Goal: Task Accomplishment & Management: Manage account settings

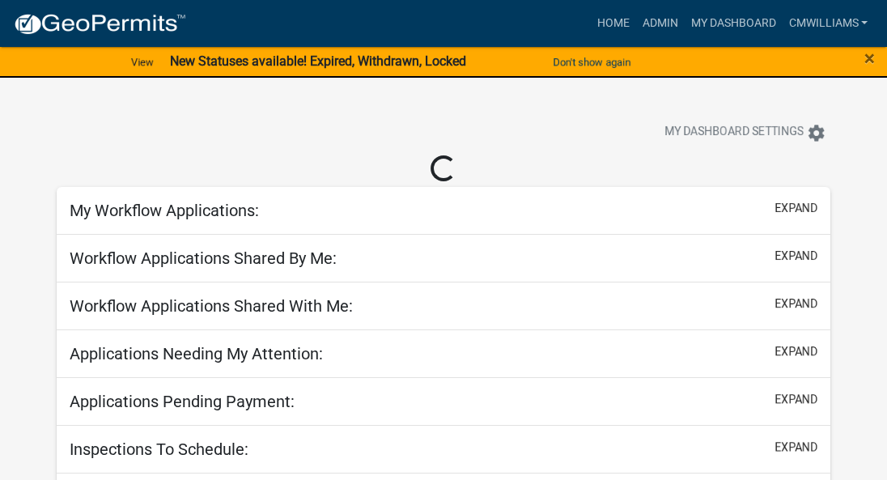
select select "2: 50"
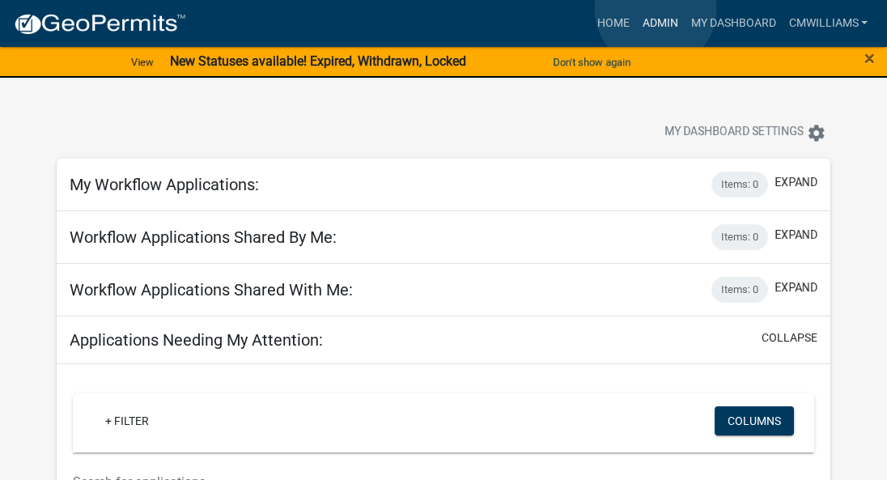
click at [656, 9] on link "Admin" at bounding box center [660, 23] width 49 height 31
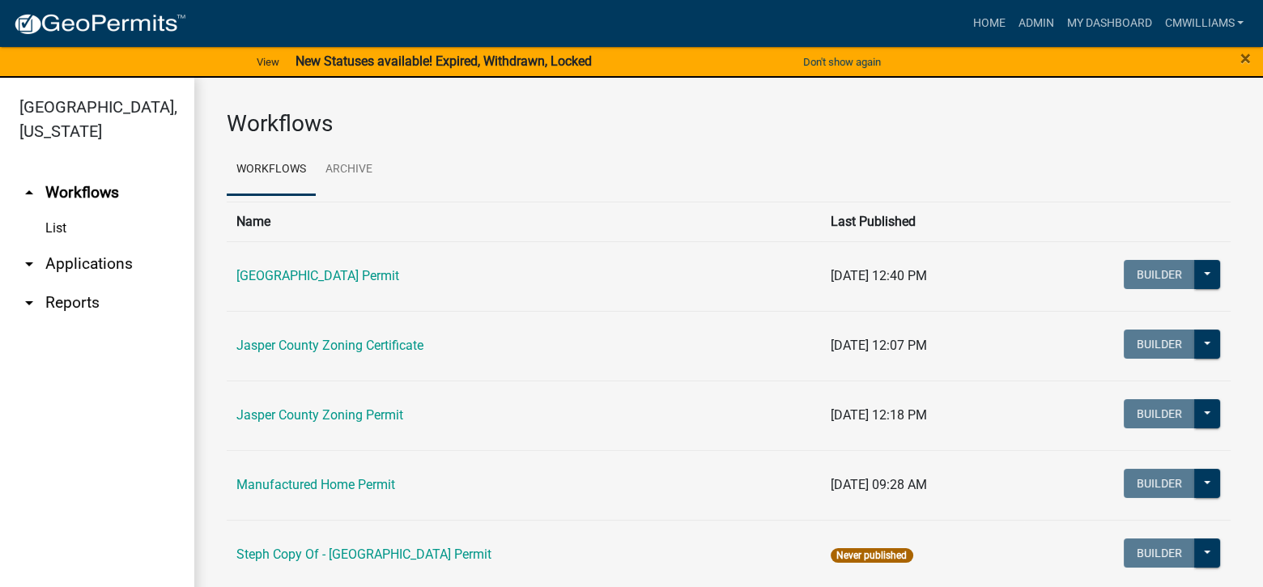
click at [83, 262] on link "arrow_drop_down Applications" at bounding box center [97, 264] width 194 height 39
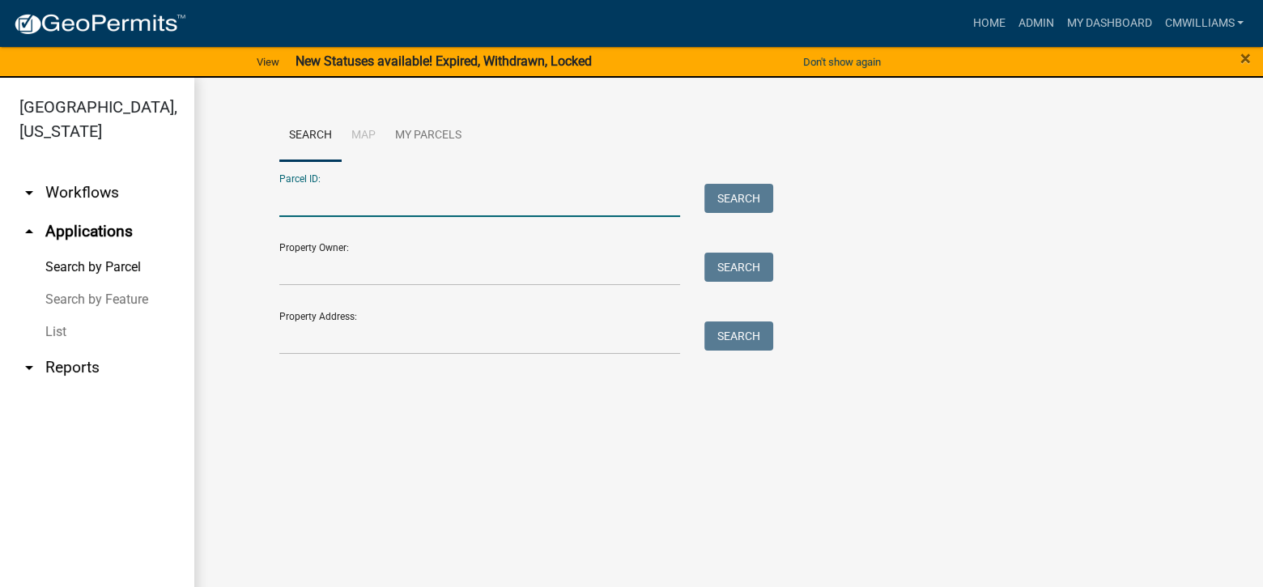
click at [405, 190] on input "Parcel ID:" at bounding box center [479, 200] width 401 height 33
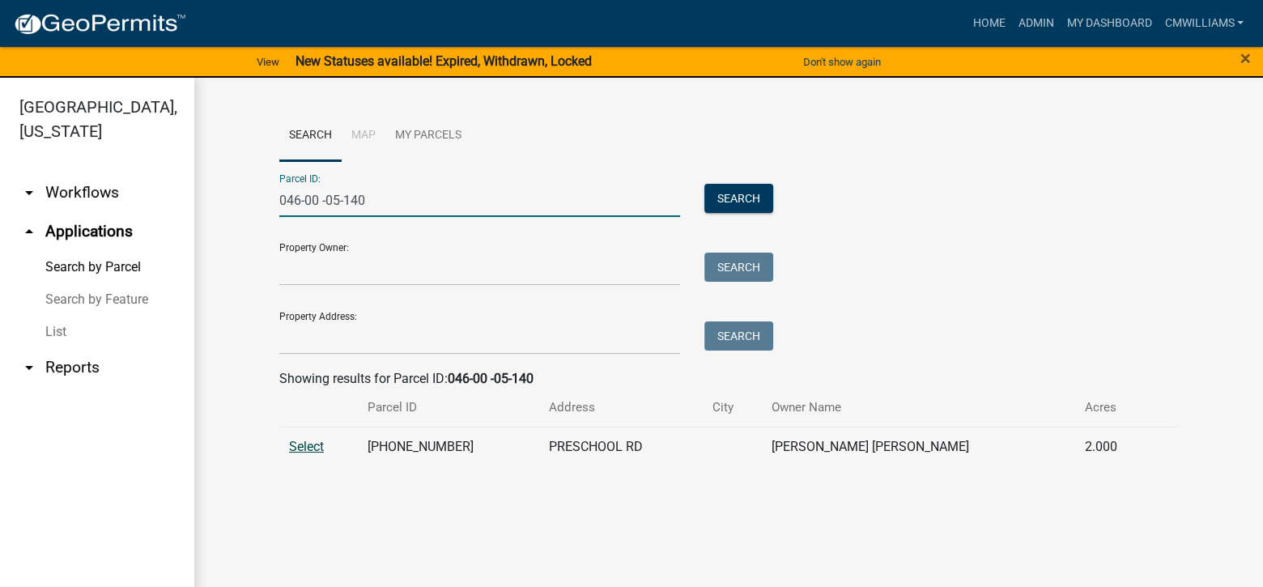
type input "046-00 -05-140"
click at [321, 449] on span "Select" at bounding box center [306, 446] width 35 height 15
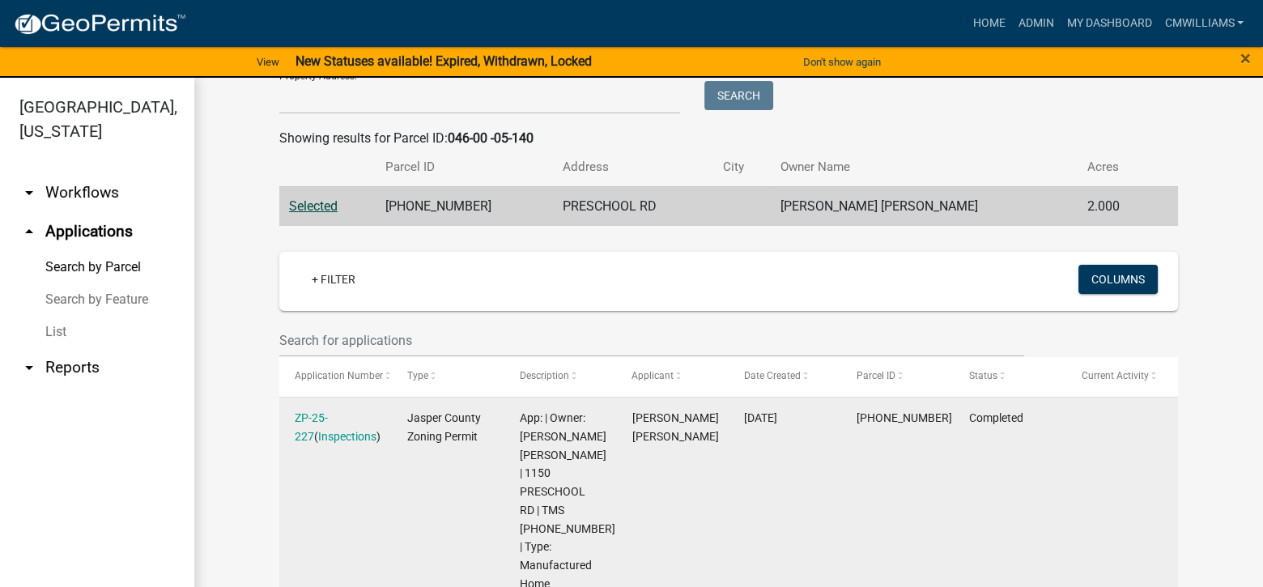
scroll to position [243, 0]
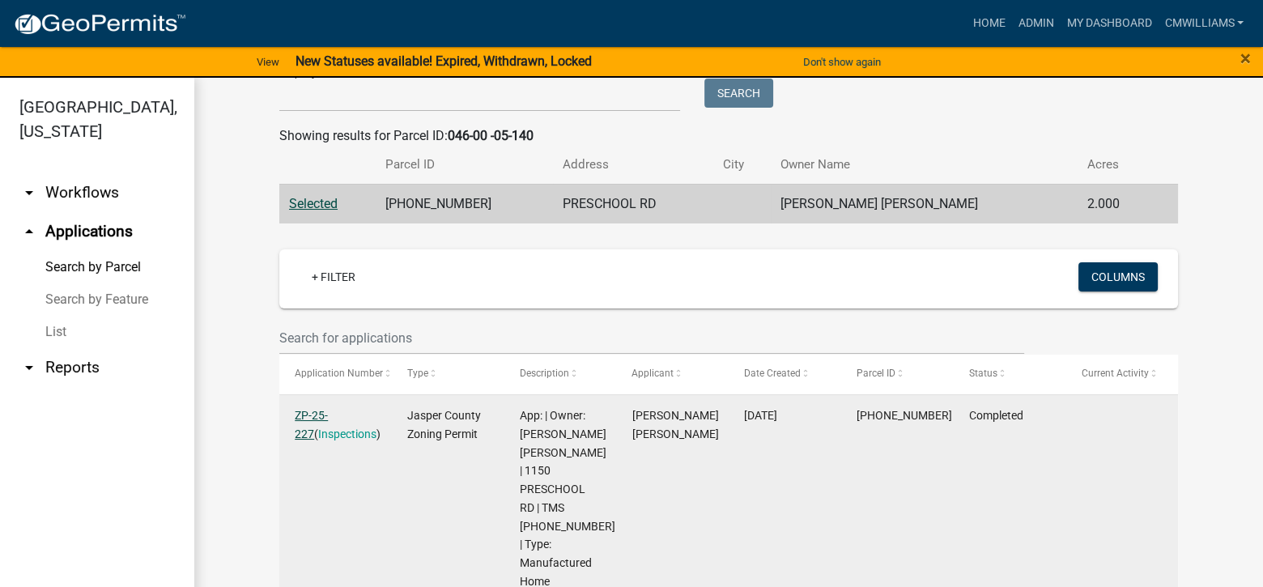
click at [312, 411] on link "ZP-25-227" at bounding box center [311, 425] width 33 height 32
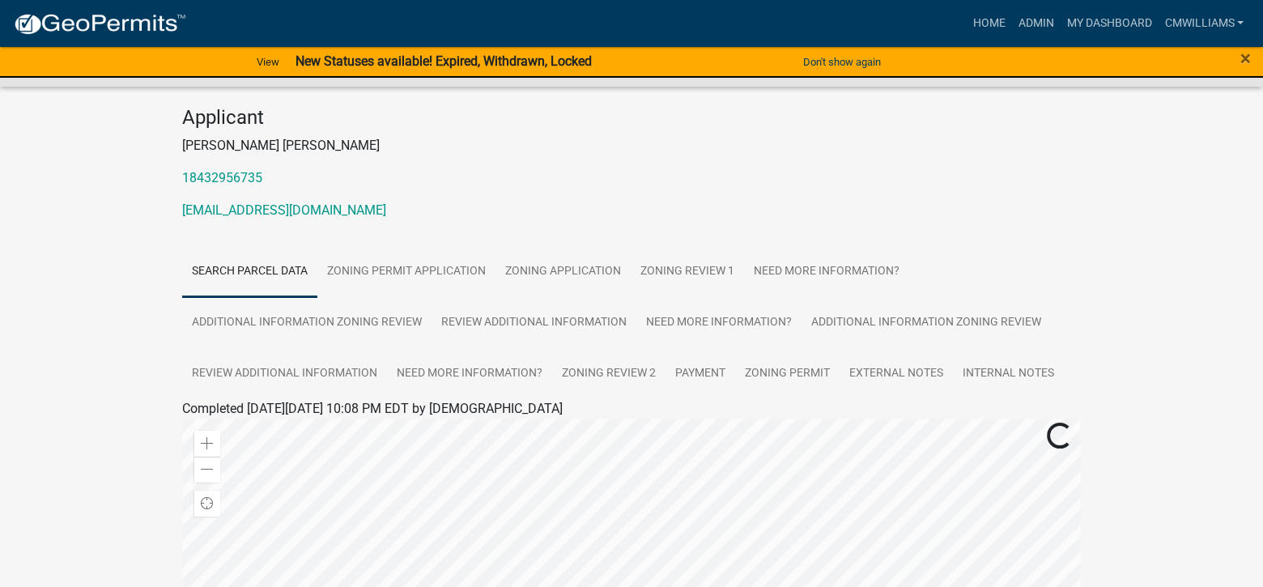
scroll to position [162, 0]
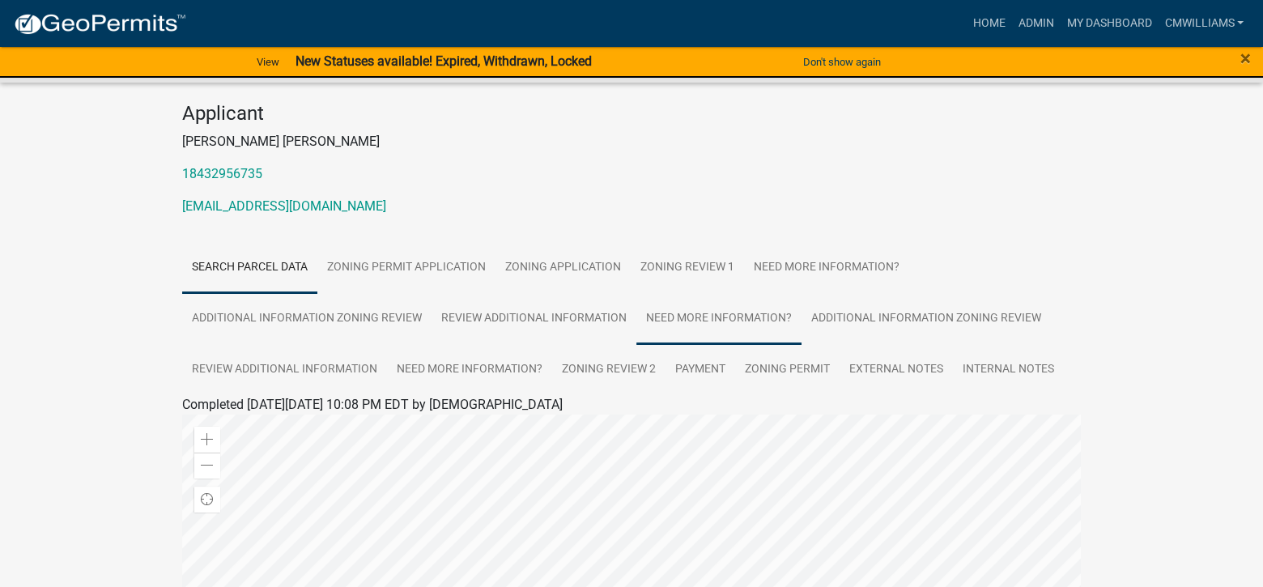
click at [661, 305] on link "Need More Information?" at bounding box center [718, 319] width 165 height 52
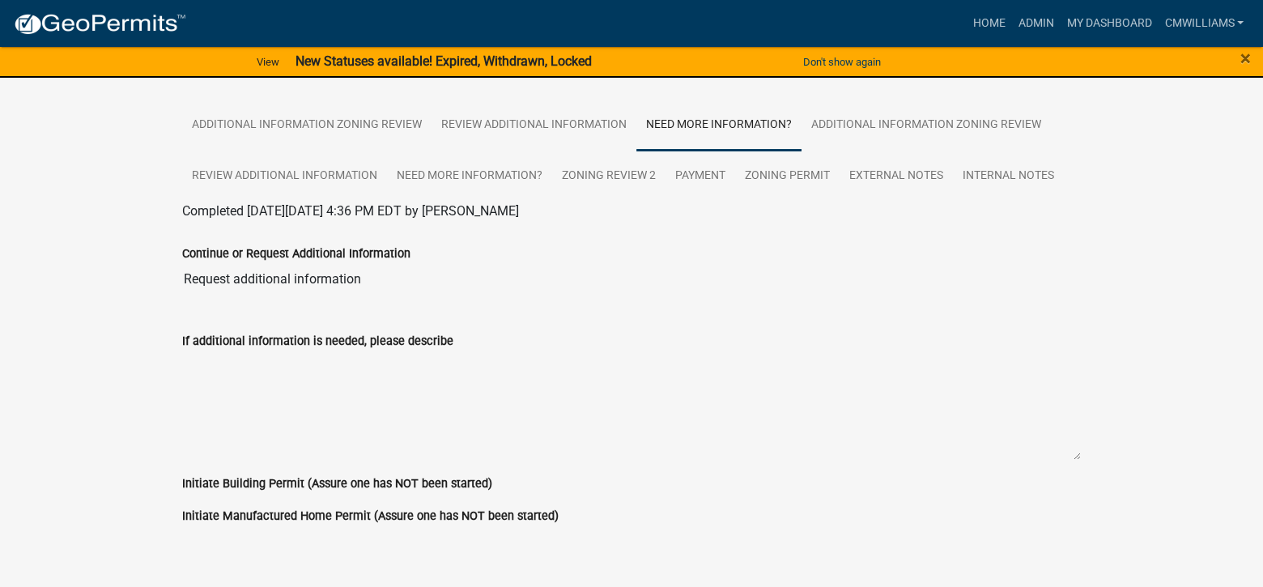
scroll to position [32, 0]
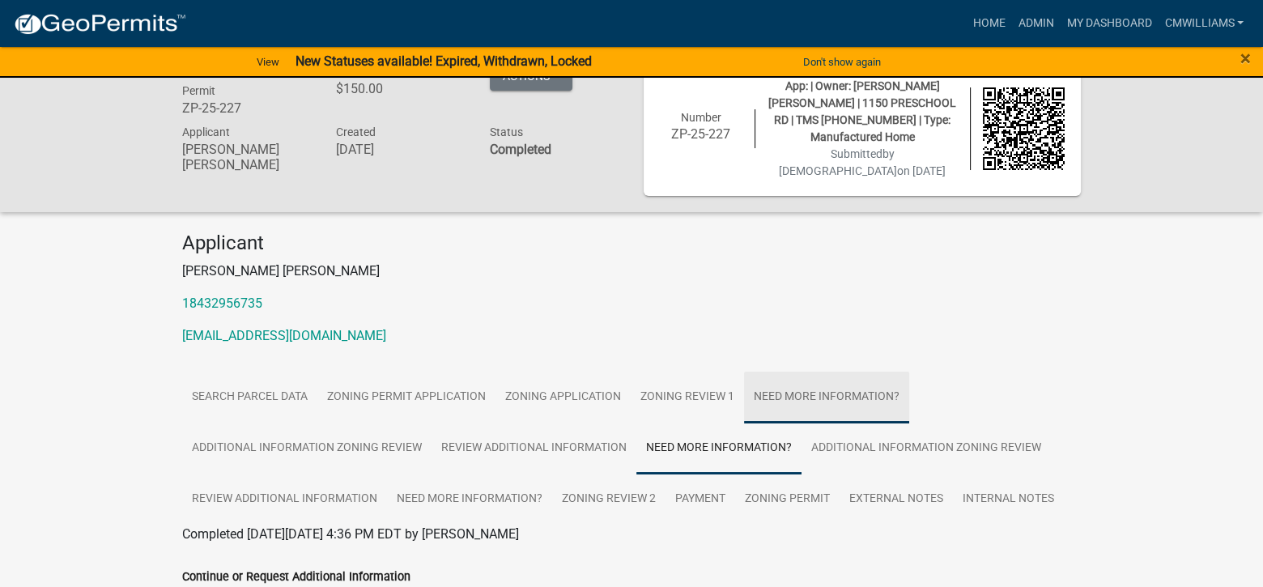
click at [827, 373] on link "Need More Information?" at bounding box center [826, 398] width 165 height 52
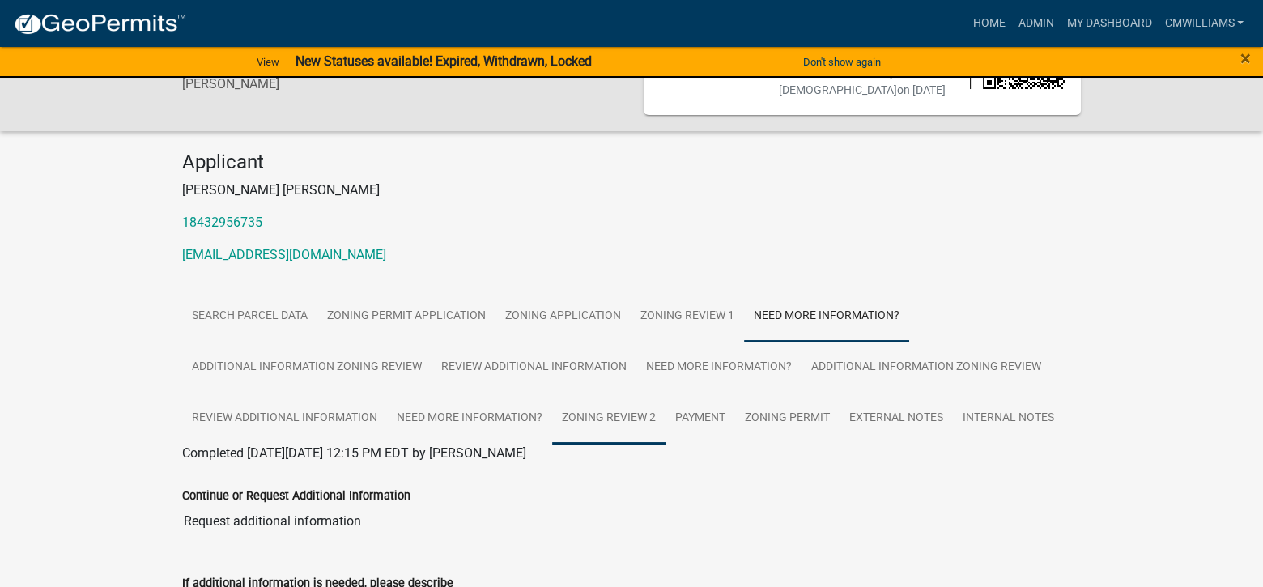
scroll to position [0, 0]
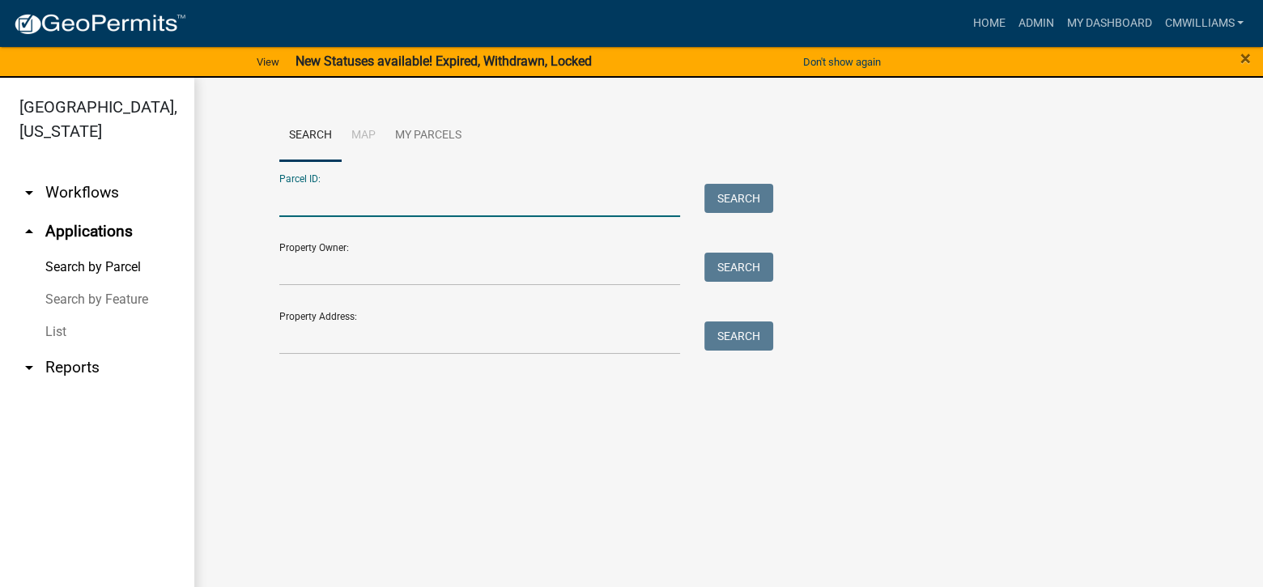
click at [316, 203] on input "Parcel ID:" at bounding box center [479, 200] width 401 height 33
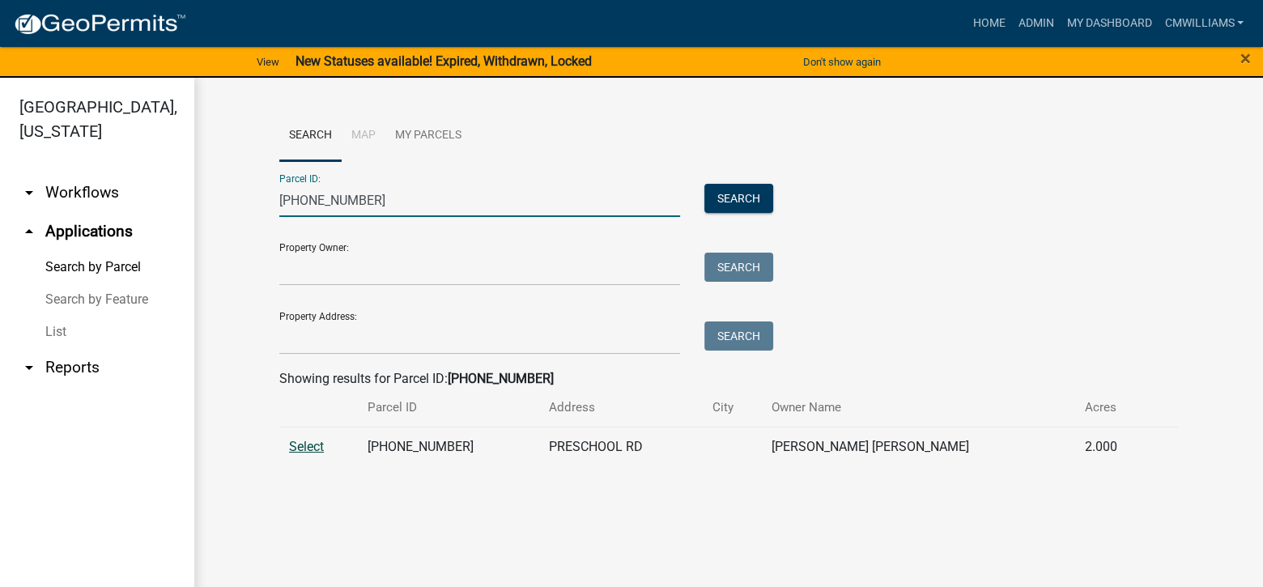
type input "[PHONE_NUMBER]"
click at [311, 445] on span "Select" at bounding box center [306, 446] width 35 height 15
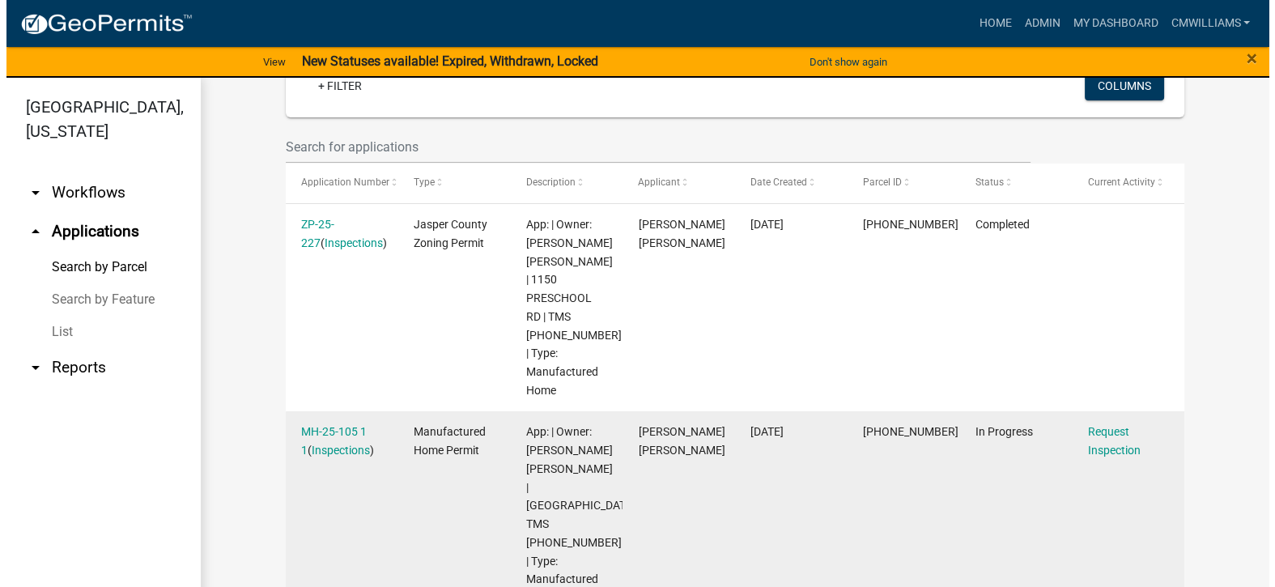
scroll to position [486, 0]
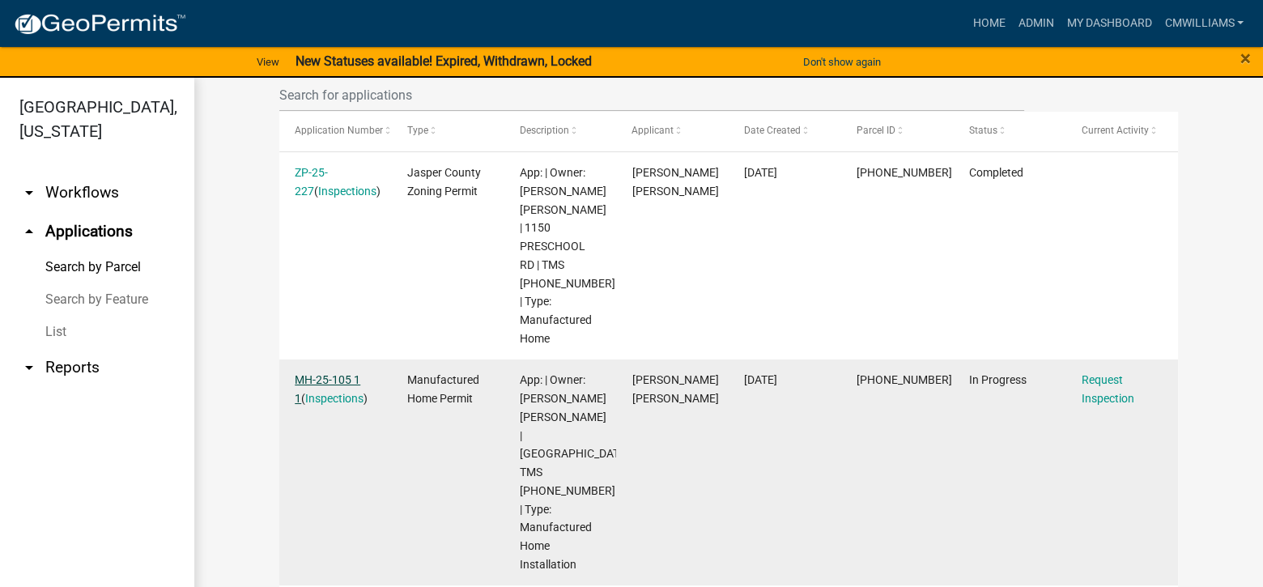
click at [341, 377] on link "MH-25-105 1 1" at bounding box center [328, 389] width 66 height 32
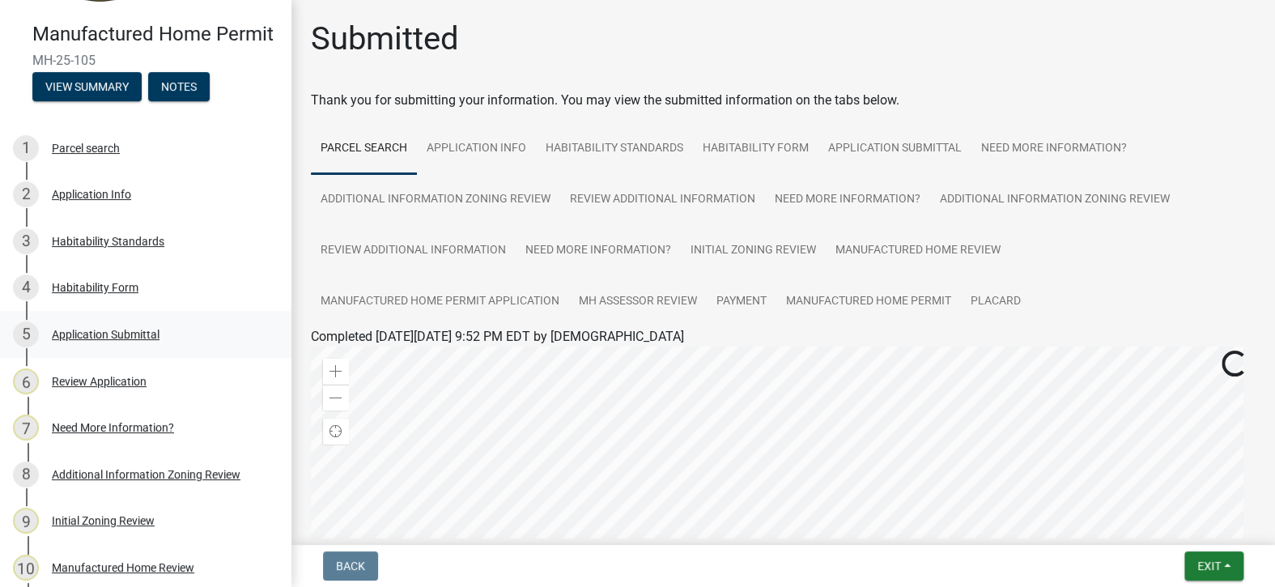
scroll to position [162, 0]
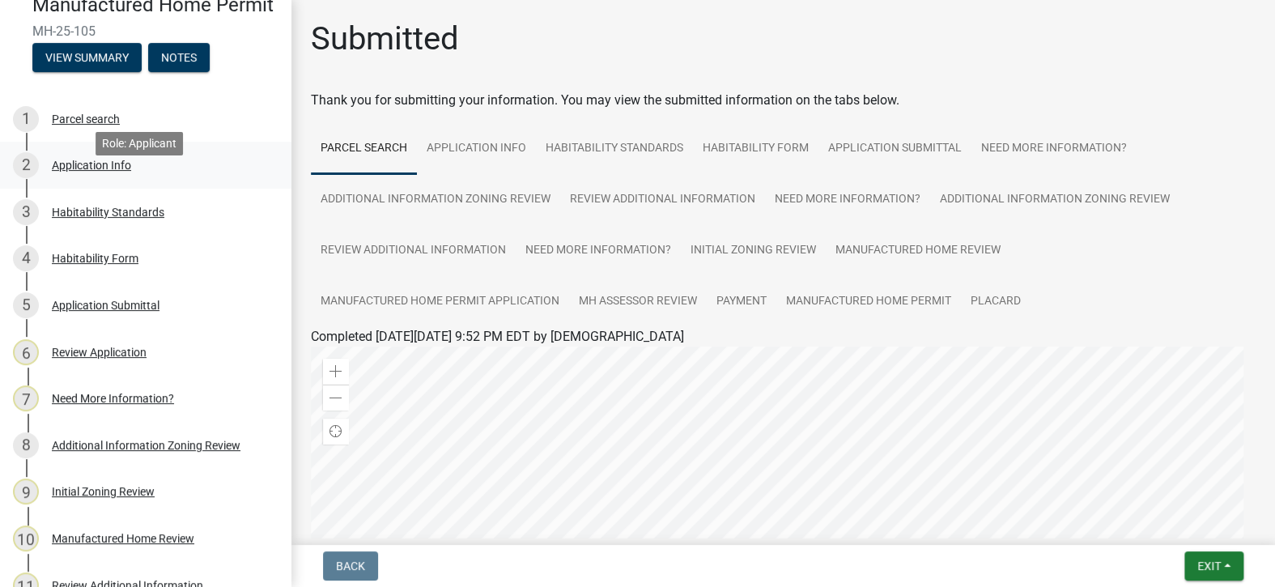
click at [65, 171] on div "Application Info" at bounding box center [91, 165] width 79 height 11
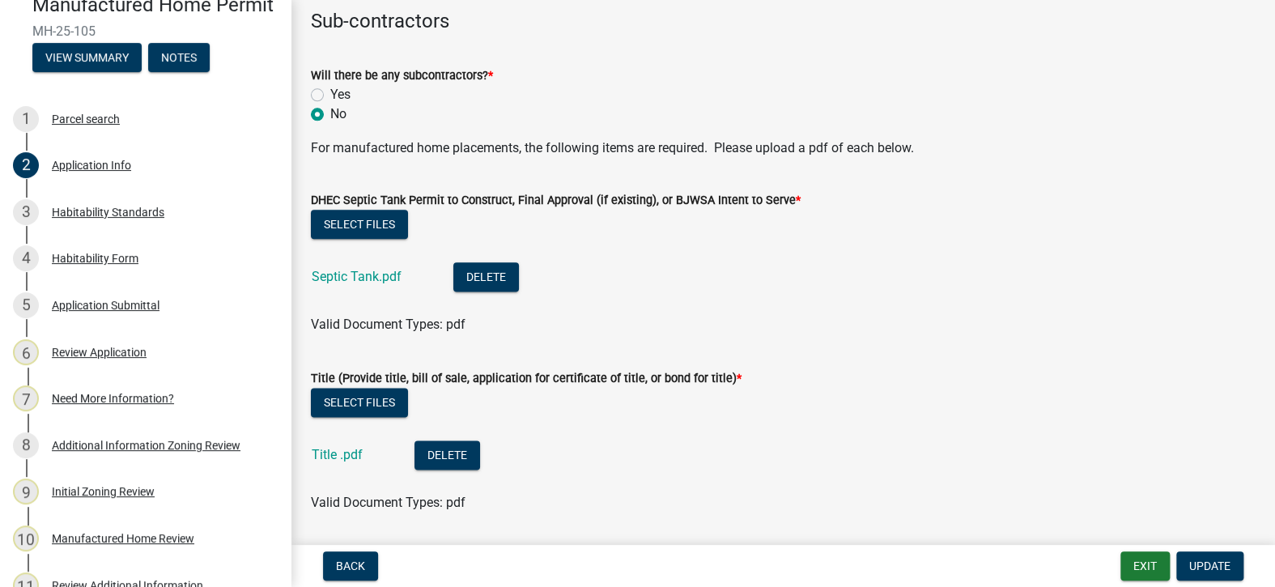
scroll to position [4130, 0]
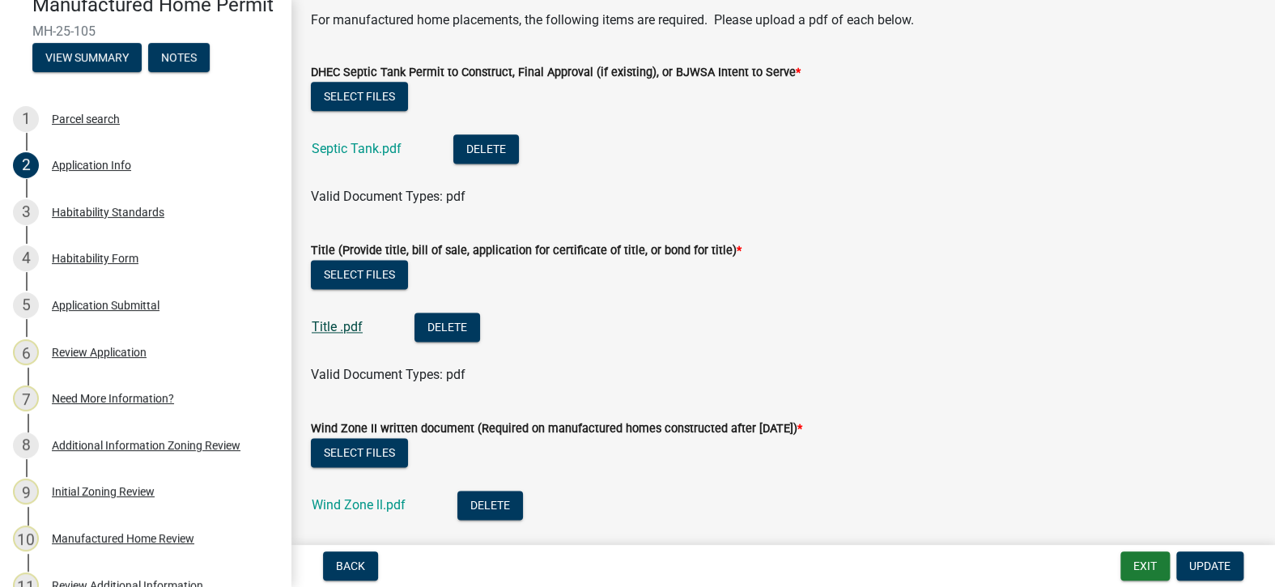
click at [334, 319] on link "Title .pdf" at bounding box center [337, 326] width 51 height 15
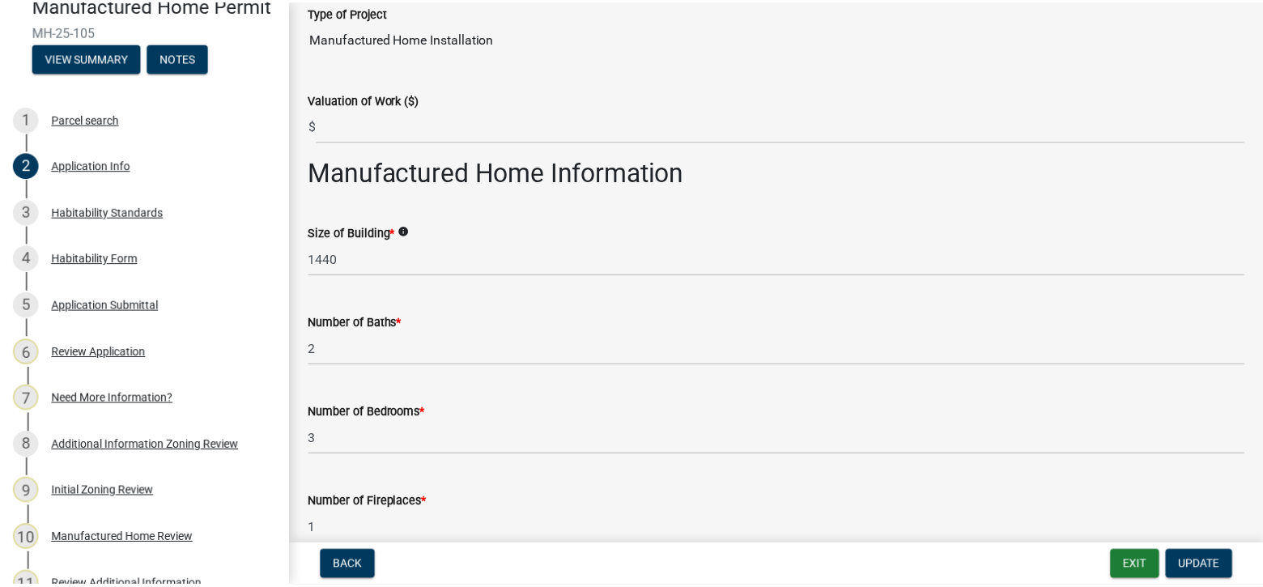
scroll to position [1700, 0]
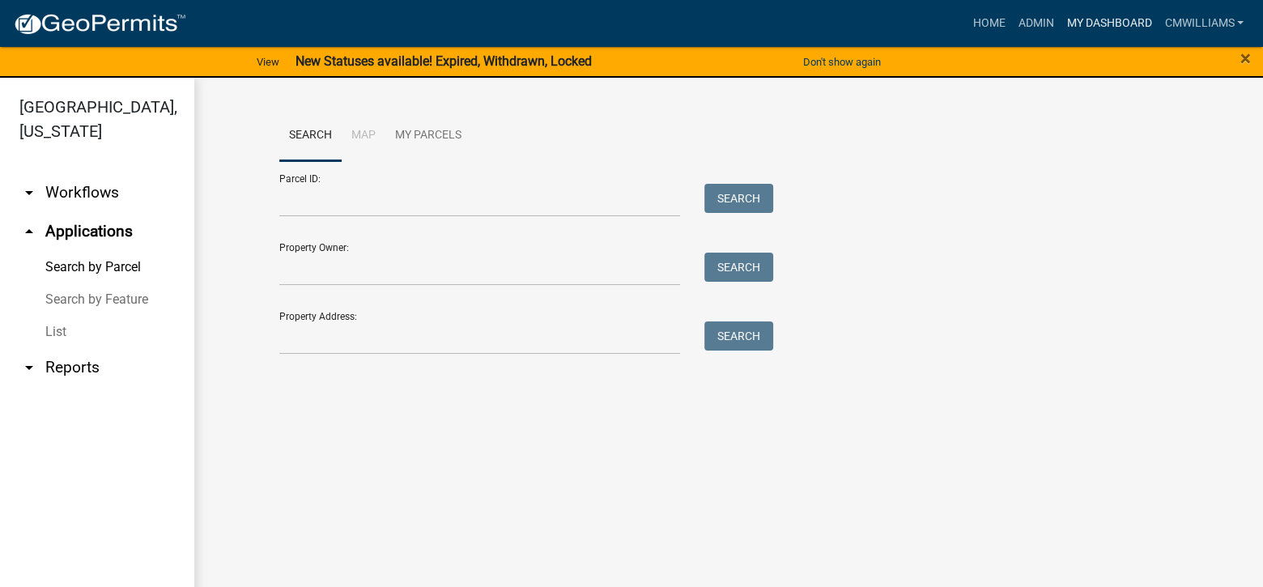
click at [887, 27] on link "My Dashboard" at bounding box center [1109, 23] width 98 height 31
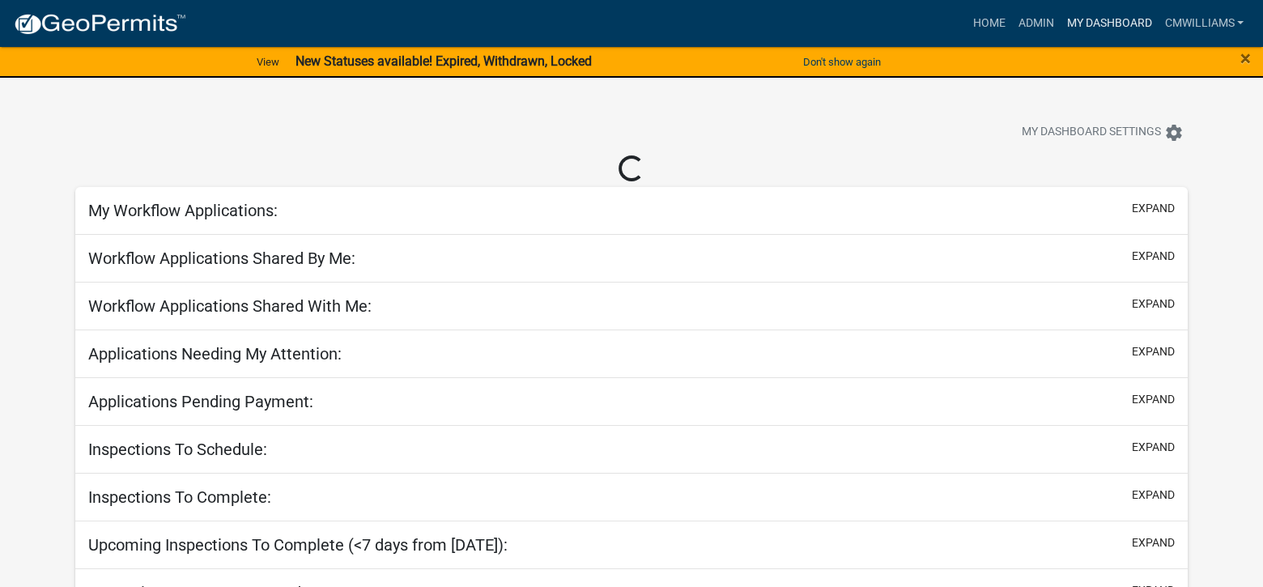
select select "2: 50"
